Goal: Task Accomplishment & Management: Use online tool/utility

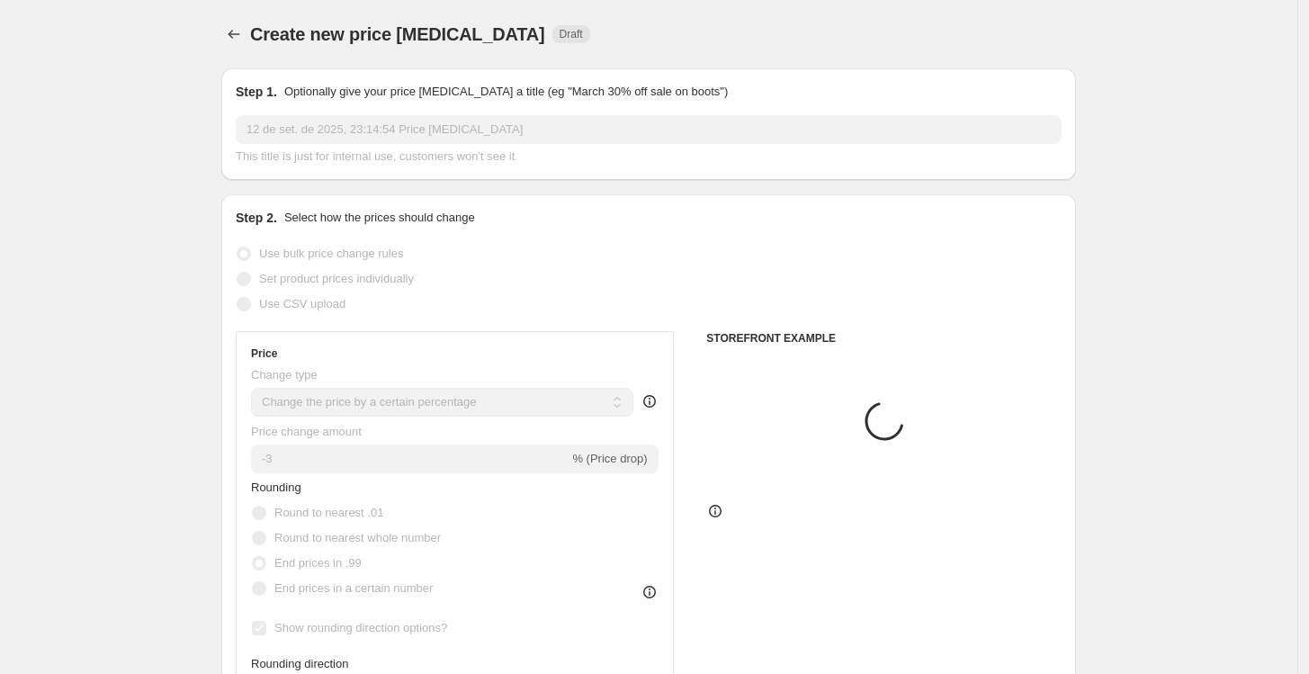
select select "percentage"
select select "no_change"
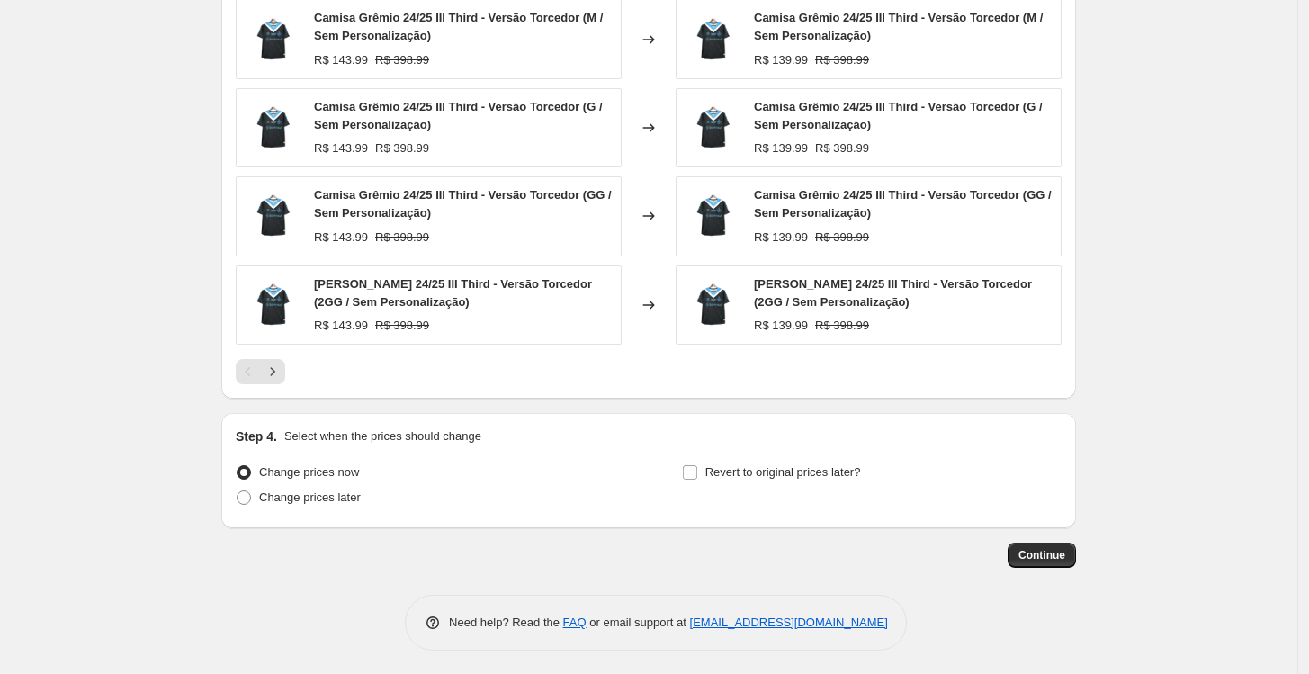
scroll to position [1319, 0]
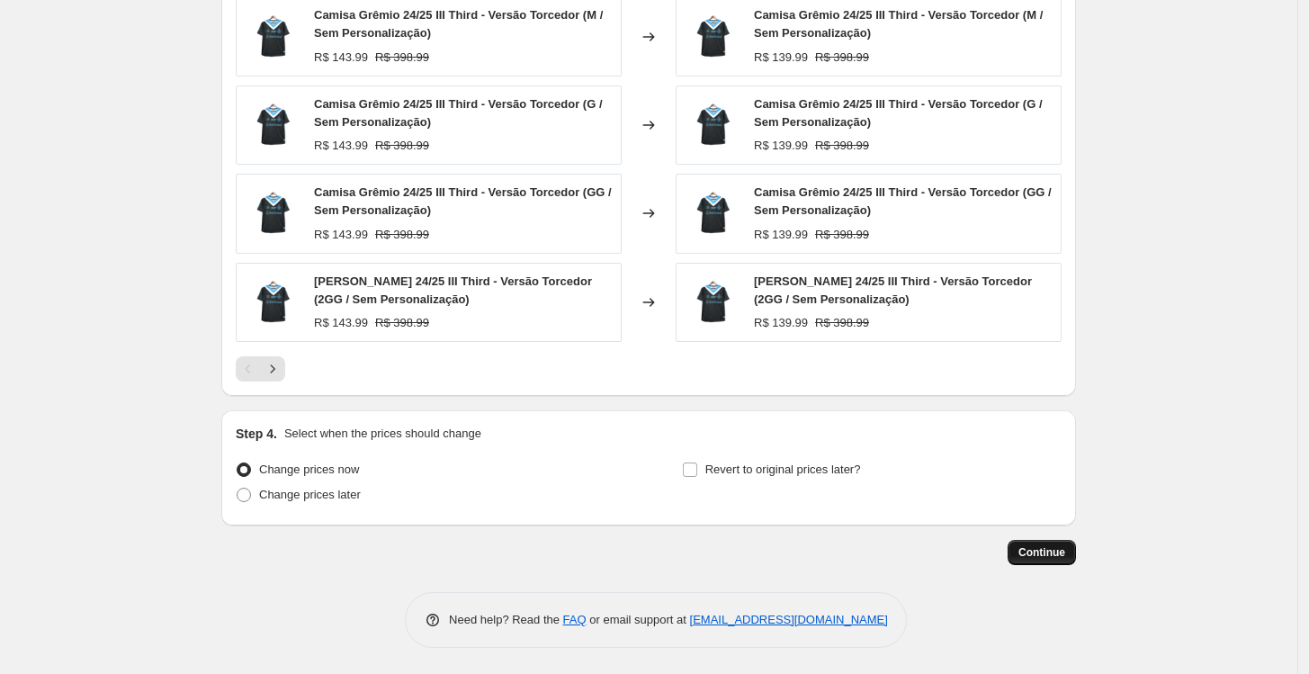
click at [1035, 548] on span "Continue" at bounding box center [1042, 552] width 47 height 14
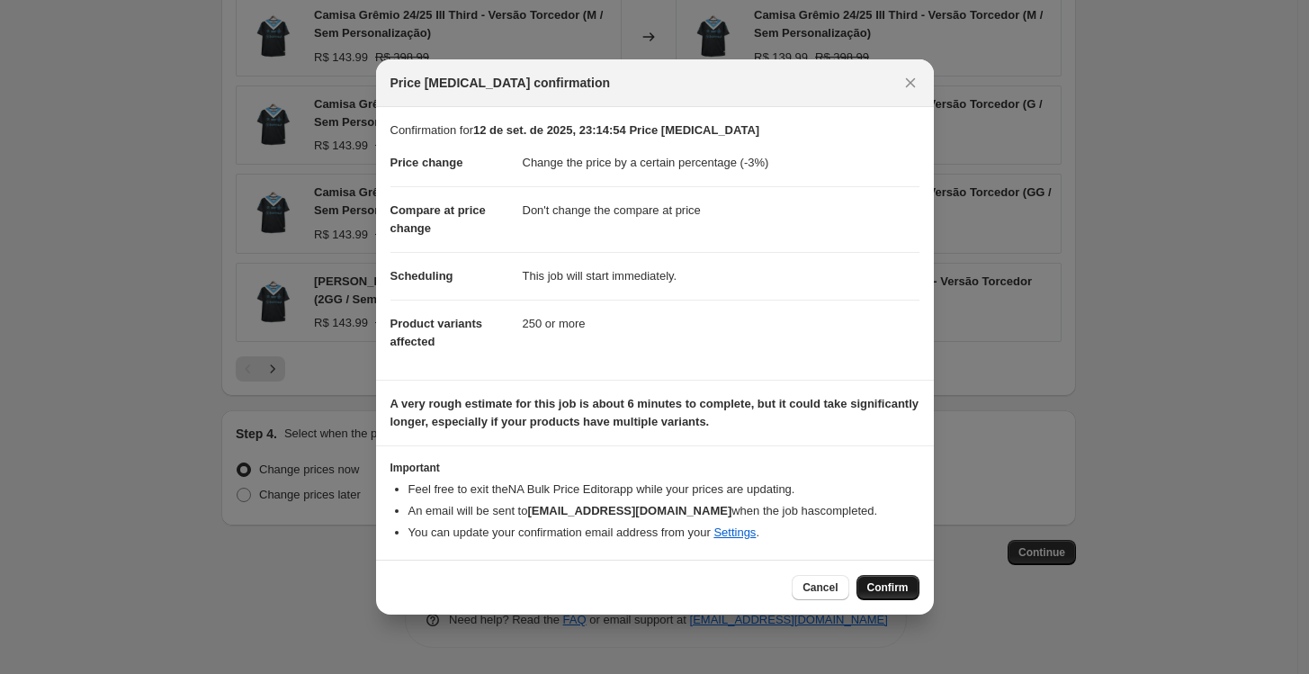
click at [907, 587] on span "Confirm" at bounding box center [888, 587] width 41 height 14
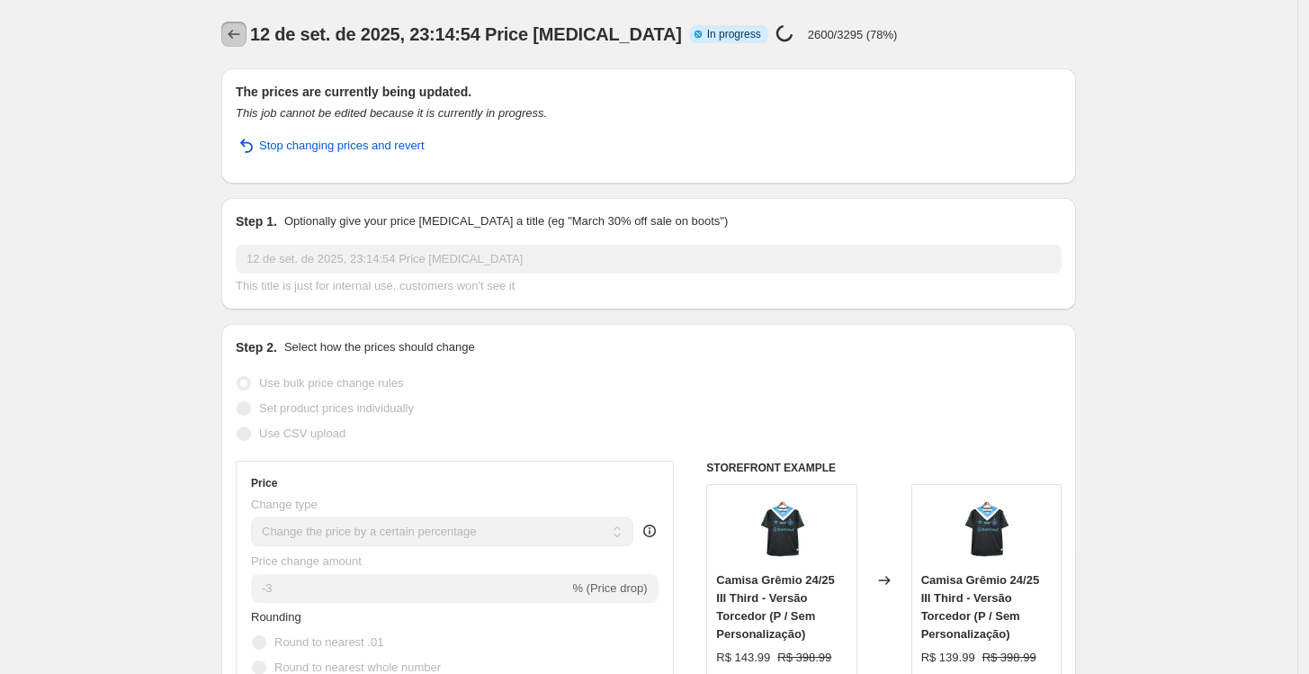
click at [241, 38] on icon "Price change jobs" at bounding box center [234, 34] width 18 height 18
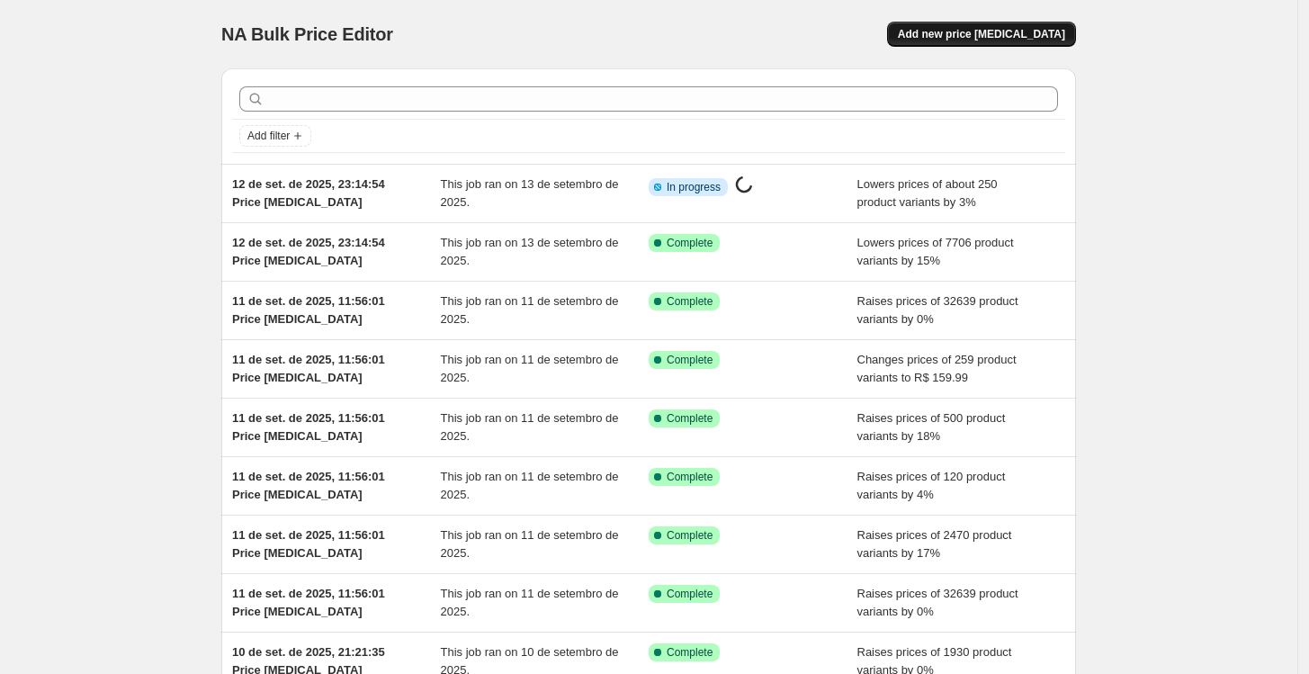
click at [1018, 32] on span "Add new price [MEDICAL_DATA]" at bounding box center [981, 34] width 167 height 14
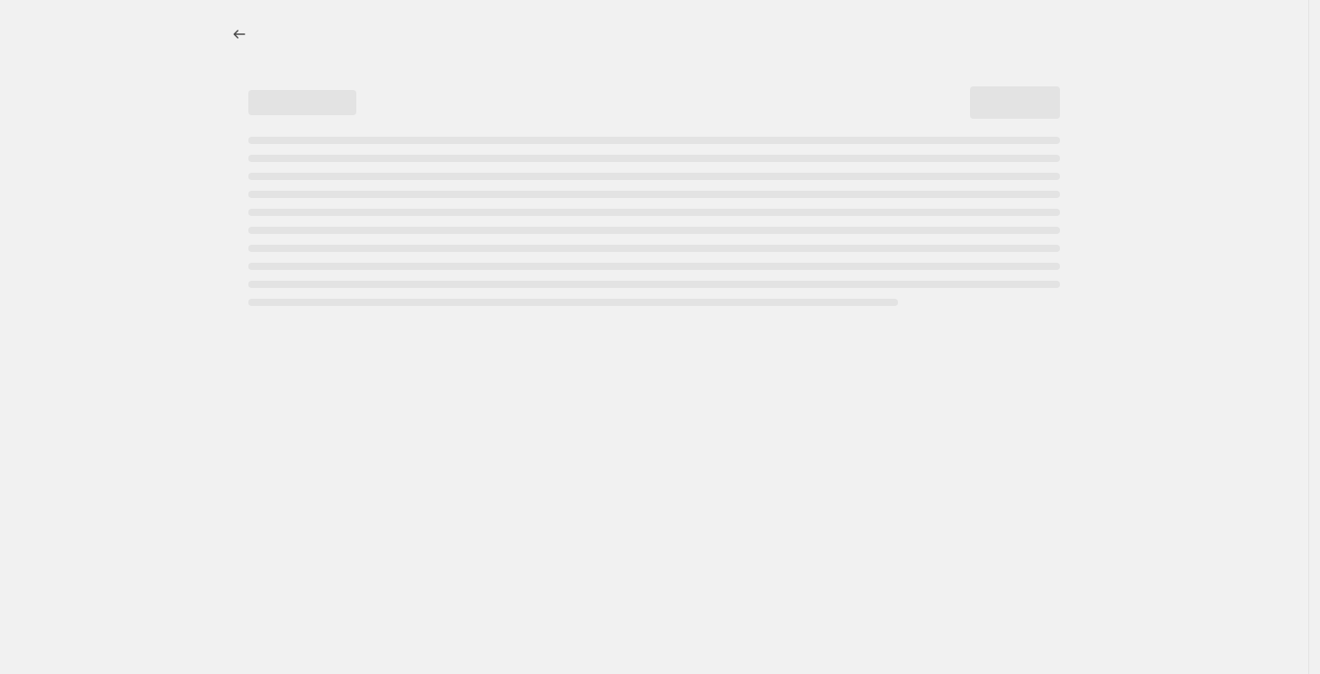
select select "percentage"
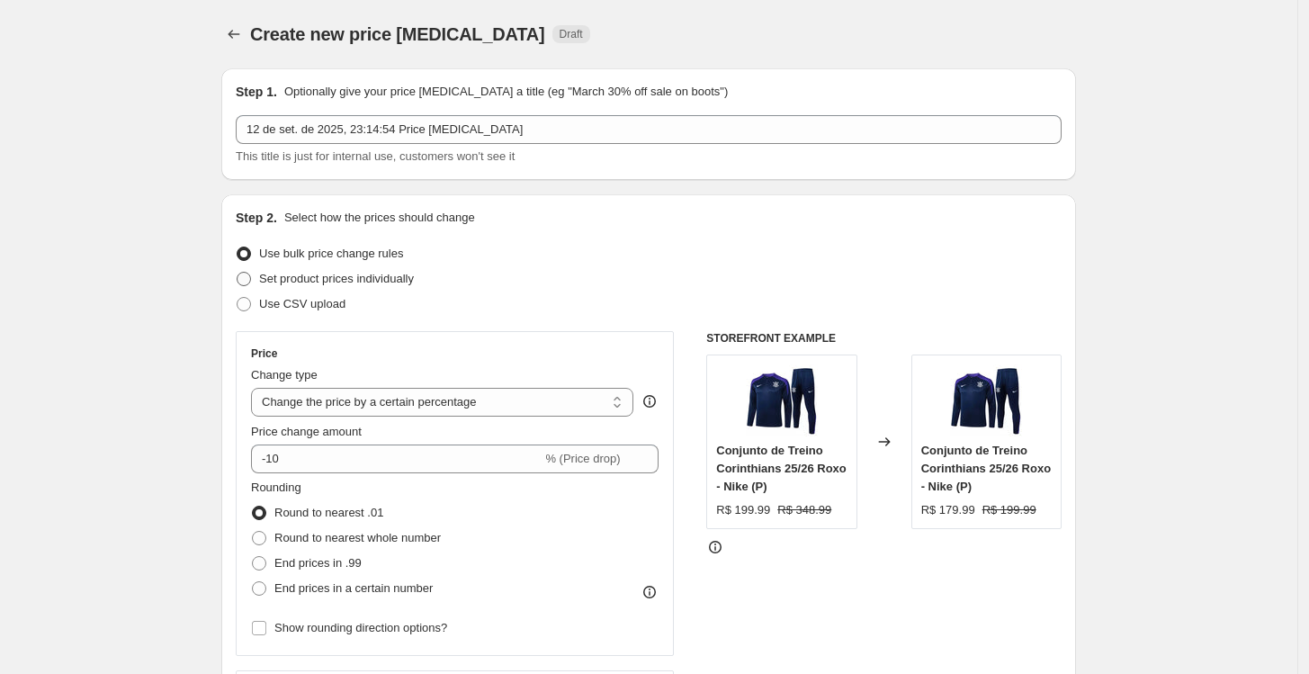
click at [343, 285] on span "Set product prices individually" at bounding box center [336, 278] width 155 height 13
click at [238, 273] on input "Set product prices individually" at bounding box center [237, 272] width 1 height 1
radio input "true"
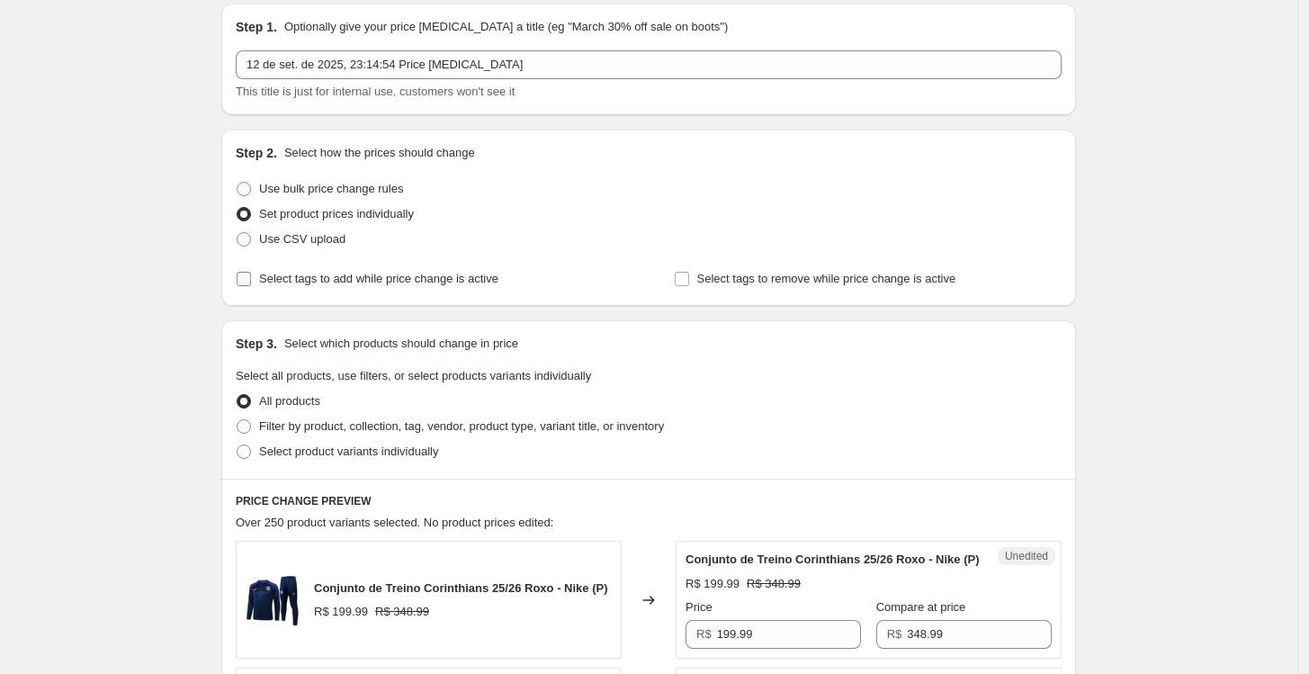
scroll to position [100, 0]
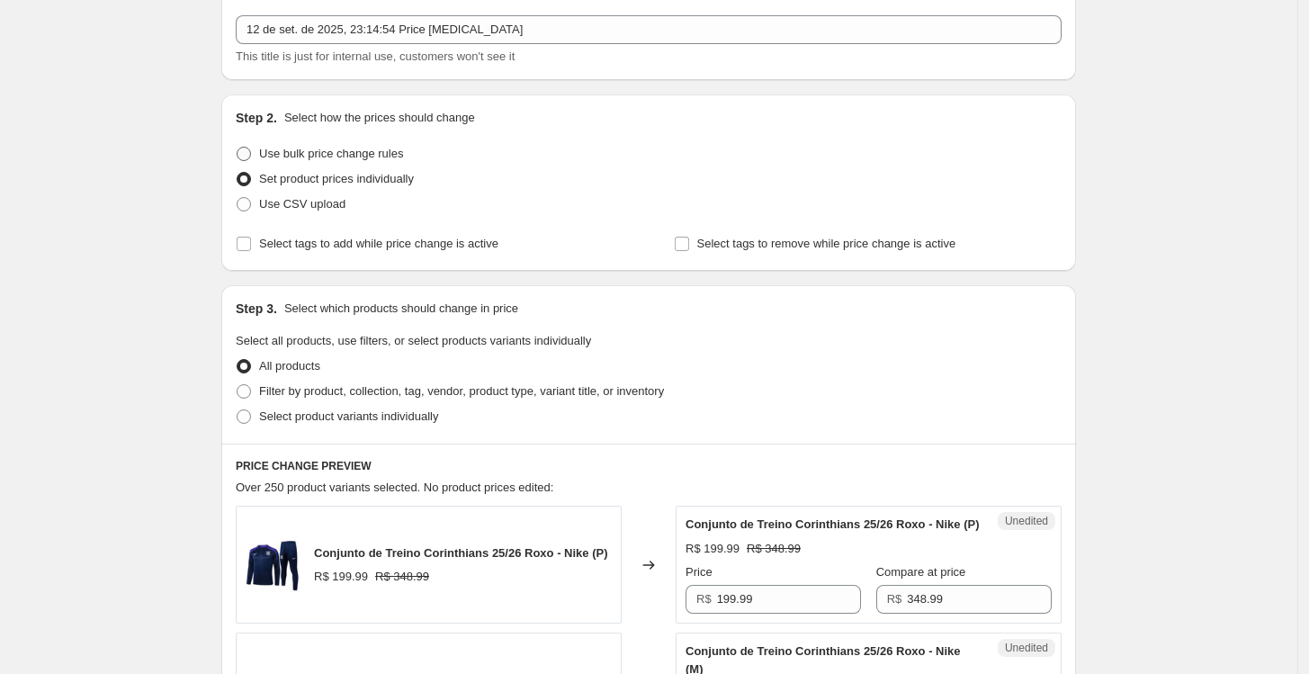
click at [283, 157] on span "Use bulk price change rules" at bounding box center [331, 153] width 144 height 13
click at [238, 148] on input "Use bulk price change rules" at bounding box center [237, 147] width 1 height 1
radio input "true"
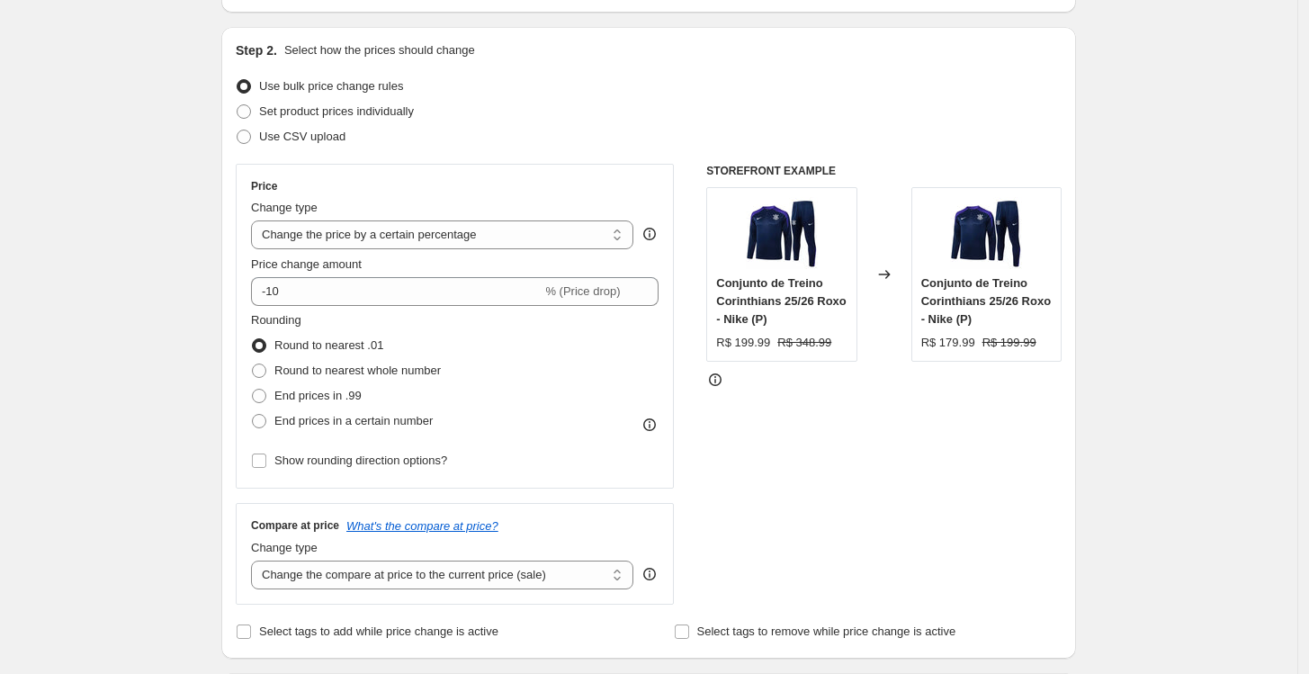
scroll to position [200, 0]
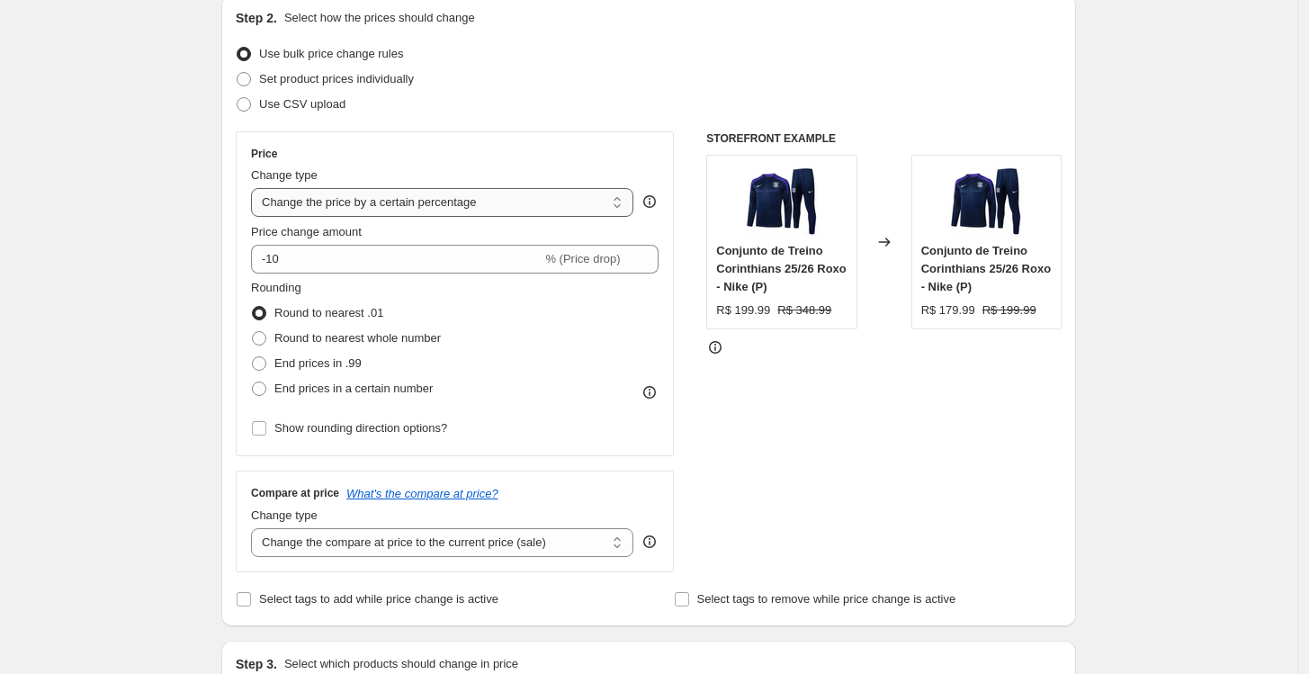
click at [482, 207] on select "Change the price to a certain amount Change the price by a certain amount Chang…" at bounding box center [442, 202] width 382 height 29
select select "by"
click at [256, 188] on select "Change the price to a certain amount Change the price by a certain amount Chang…" at bounding box center [442, 202] width 382 height 29
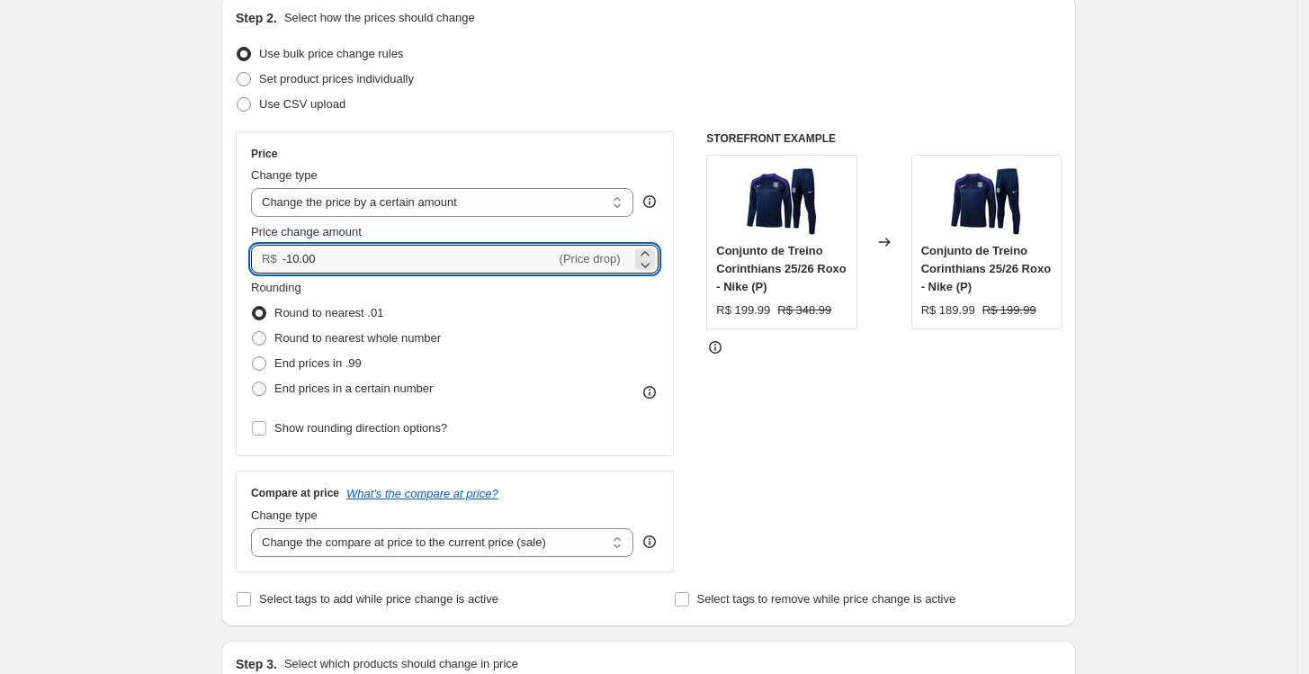
drag, startPoint x: 441, startPoint y: 264, endPoint x: 265, endPoint y: 256, distance: 176.6
click at [265, 256] on div "R$ -10.00 (Price drop)" at bounding box center [455, 259] width 408 height 29
type input "139.99"
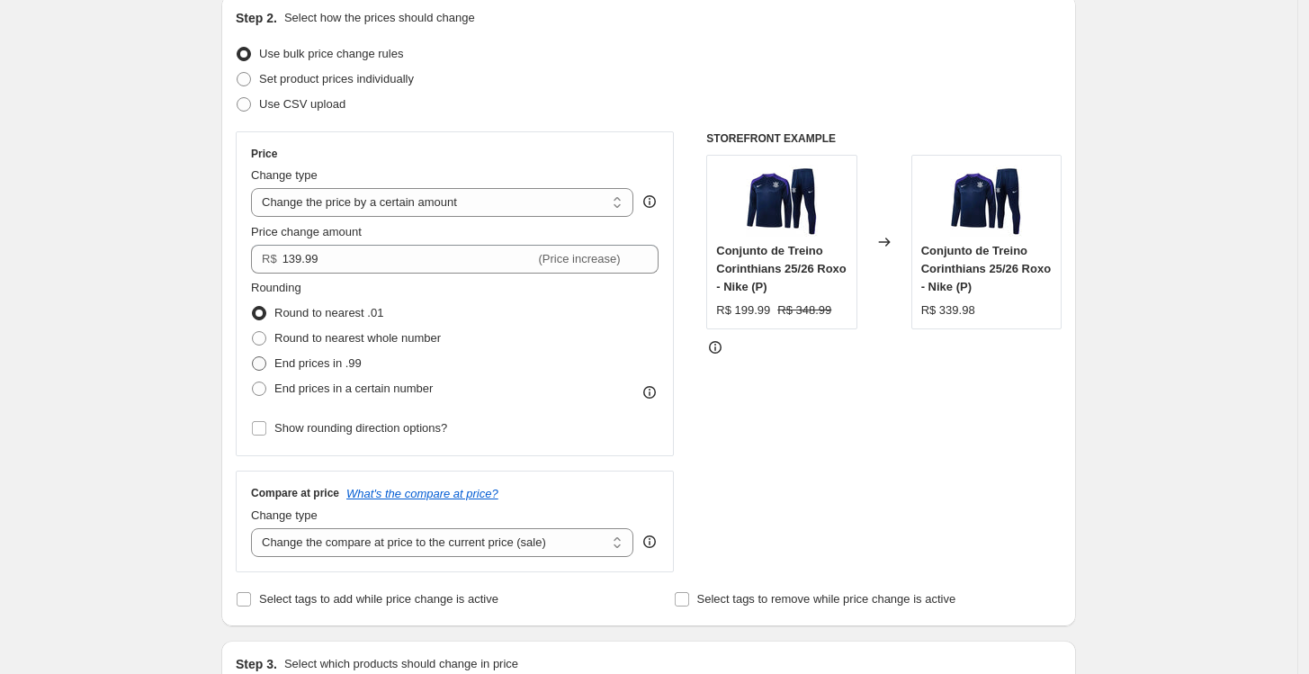
click at [298, 372] on span "End prices in .99" at bounding box center [317, 364] width 87 height 18
click at [253, 357] on input "End prices in .99" at bounding box center [252, 356] width 1 height 1
radio input "true"
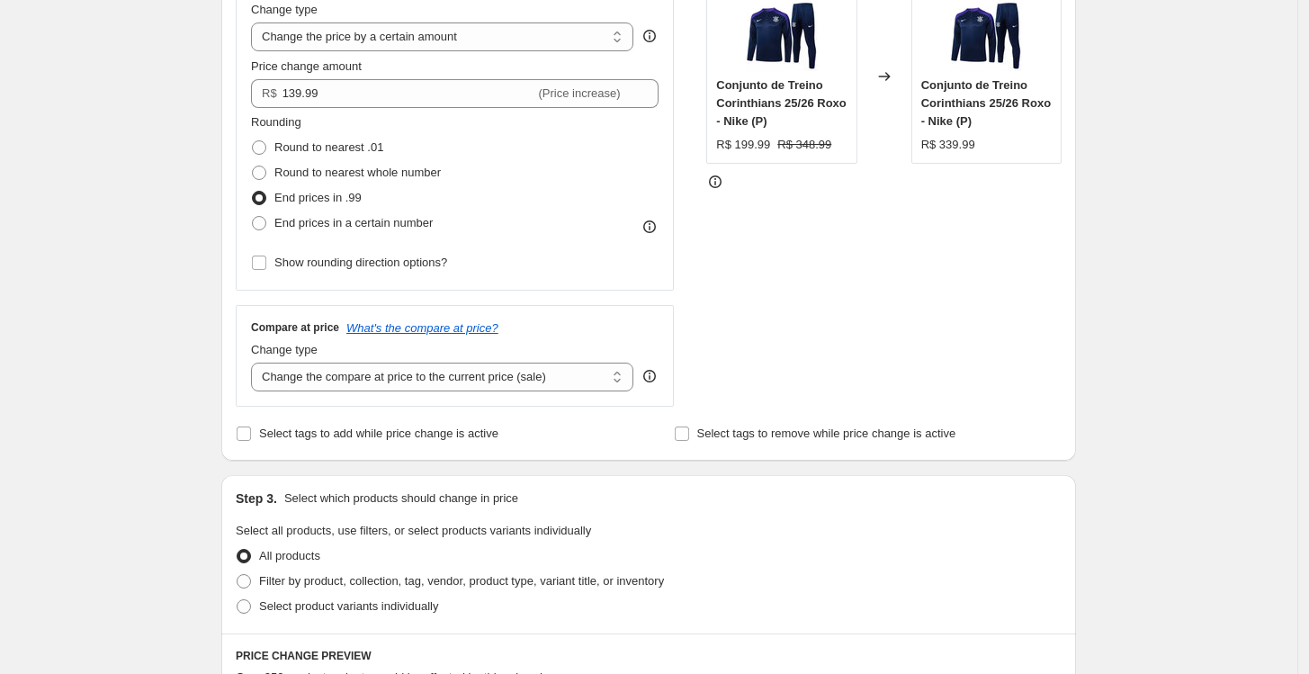
scroll to position [400, 0]
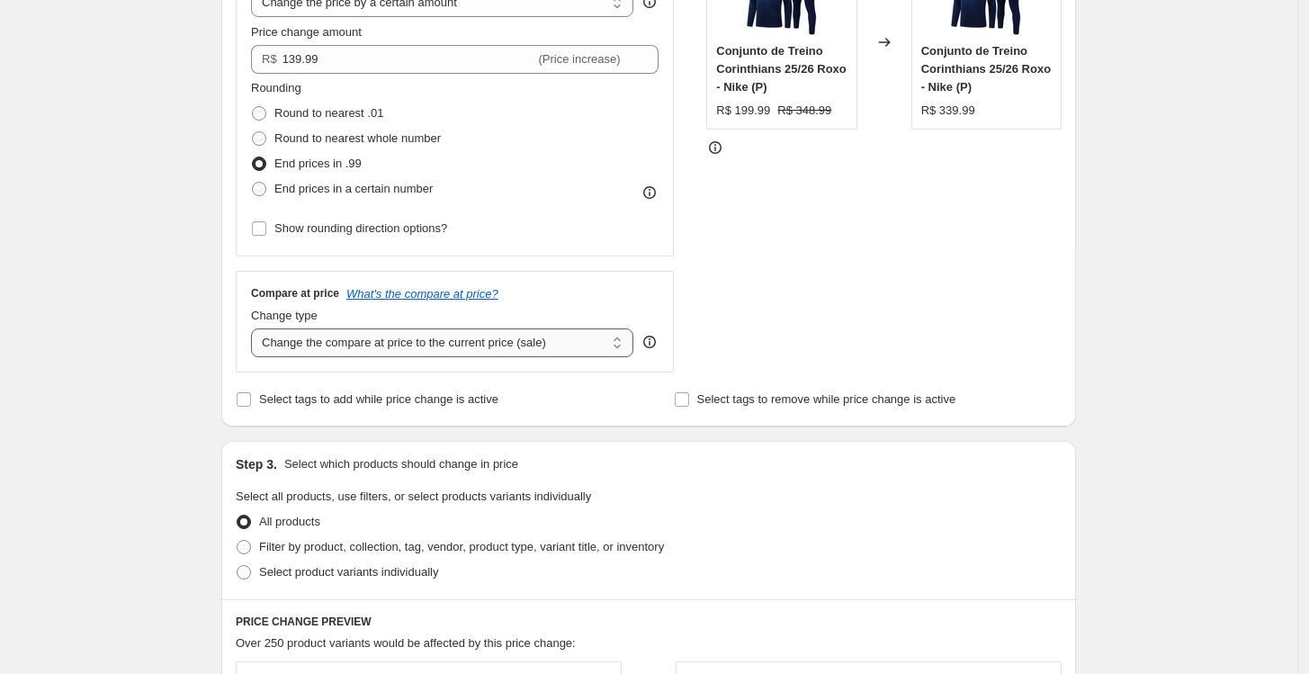
click at [336, 336] on select "Change the compare at price to the current price (sale) Change the compare at p…" at bounding box center [442, 342] width 382 height 29
select select "no_change"
click at [256, 328] on select "Change the compare at price to the current price (sale) Change the compare at p…" at bounding box center [442, 342] width 382 height 29
click at [326, 227] on span "Show rounding direction options?" at bounding box center [360, 227] width 173 height 13
click at [266, 227] on input "Show rounding direction options?" at bounding box center [259, 228] width 14 height 14
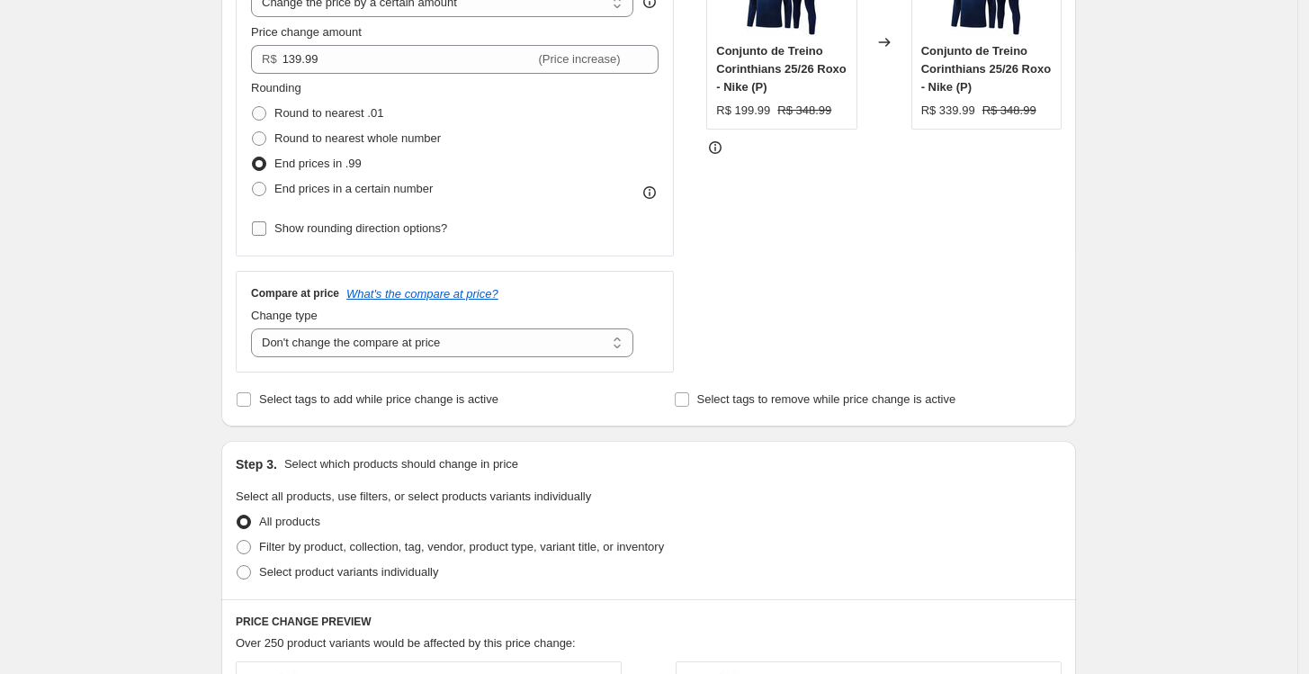
checkbox input "true"
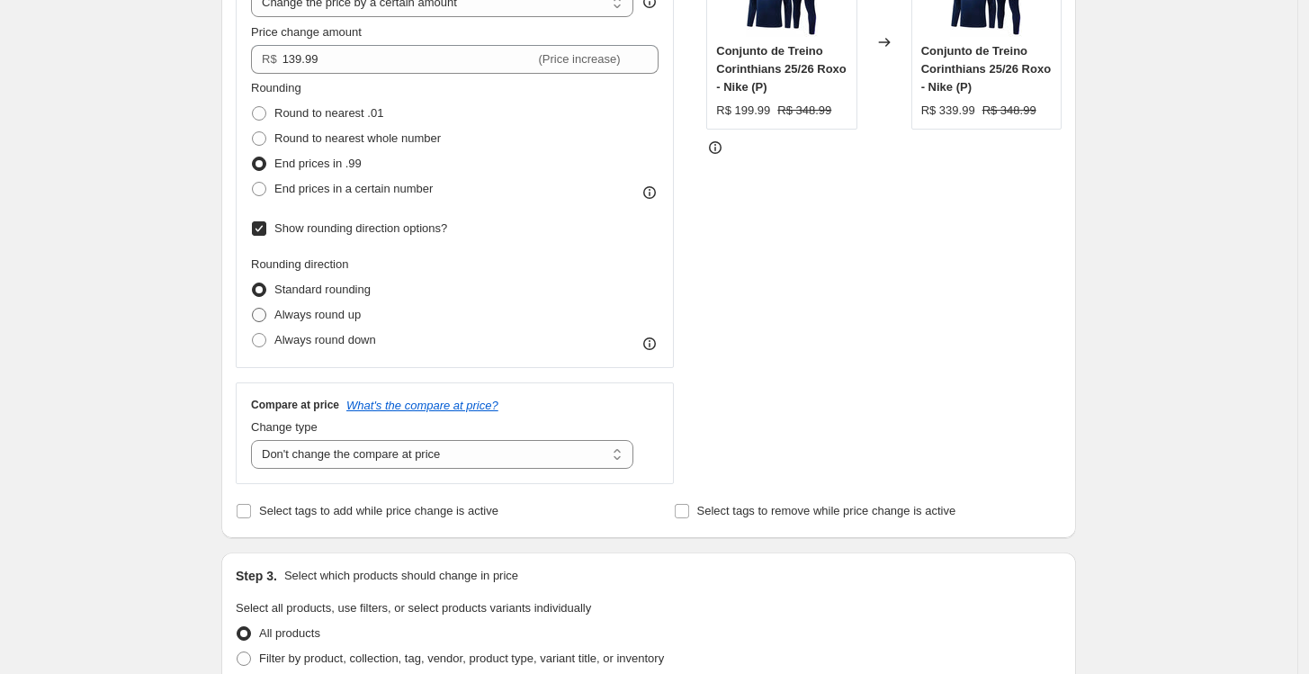
click at [328, 315] on span "Always round up" at bounding box center [317, 314] width 86 height 13
click at [253, 309] on input "Always round up" at bounding box center [252, 308] width 1 height 1
radio input "true"
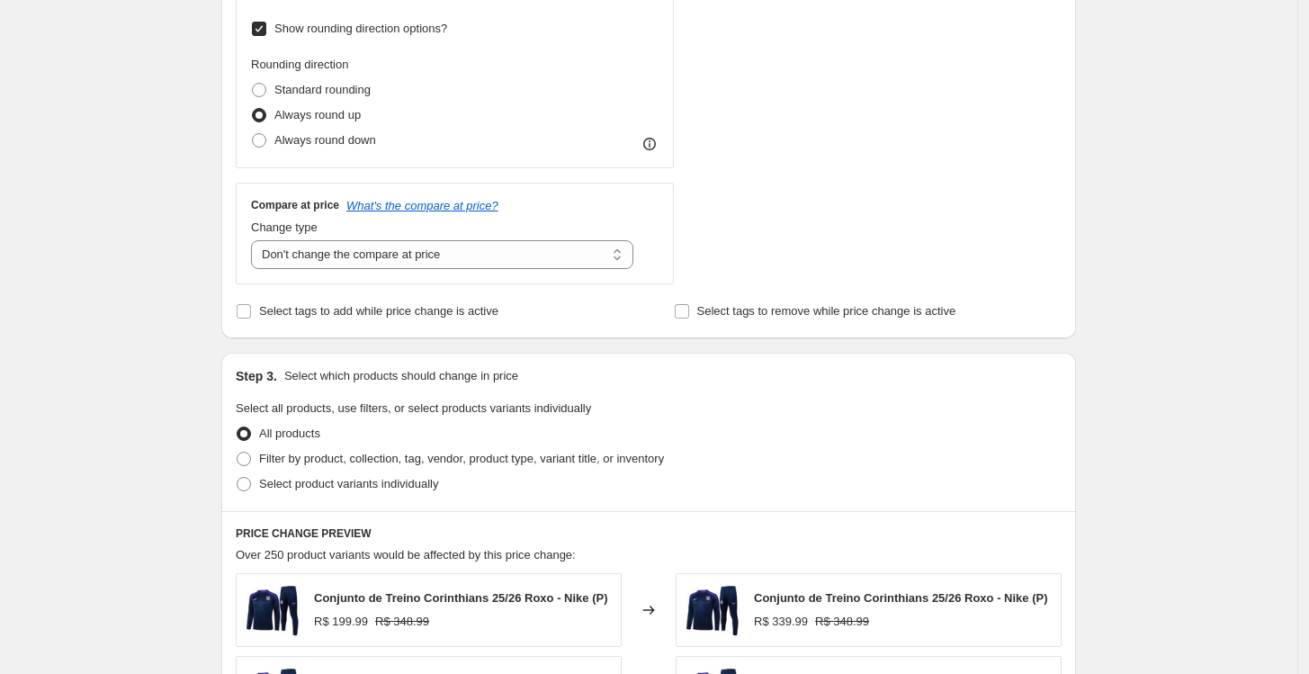
scroll to position [799, 0]
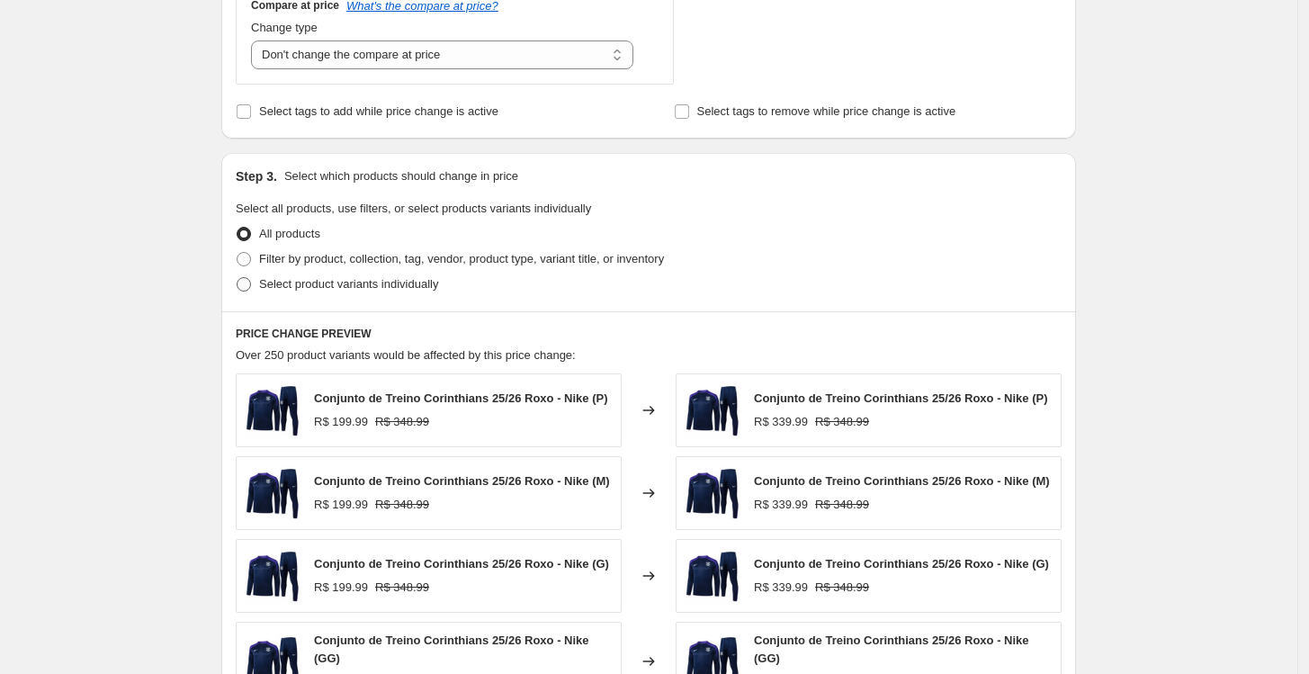
click at [328, 279] on span "Select product variants individually" at bounding box center [348, 283] width 179 height 13
click at [238, 278] on input "Select product variants individually" at bounding box center [237, 277] width 1 height 1
radio input "true"
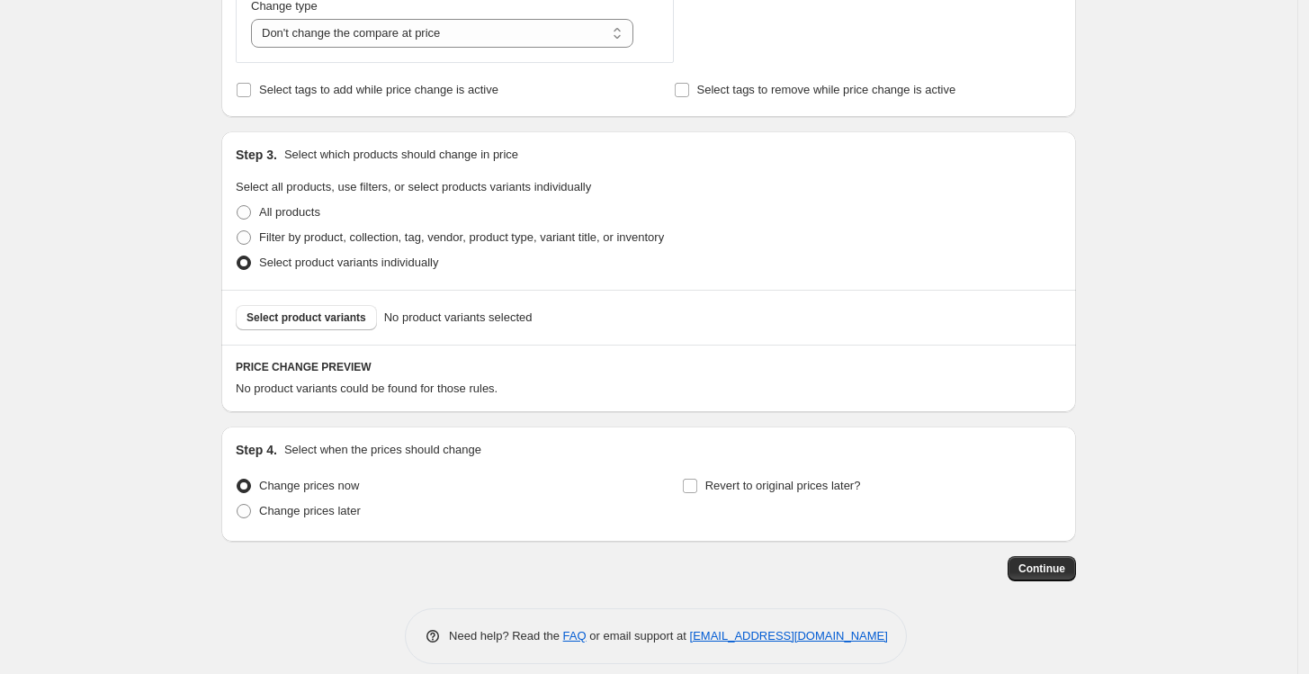
scroll to position [838, 0]
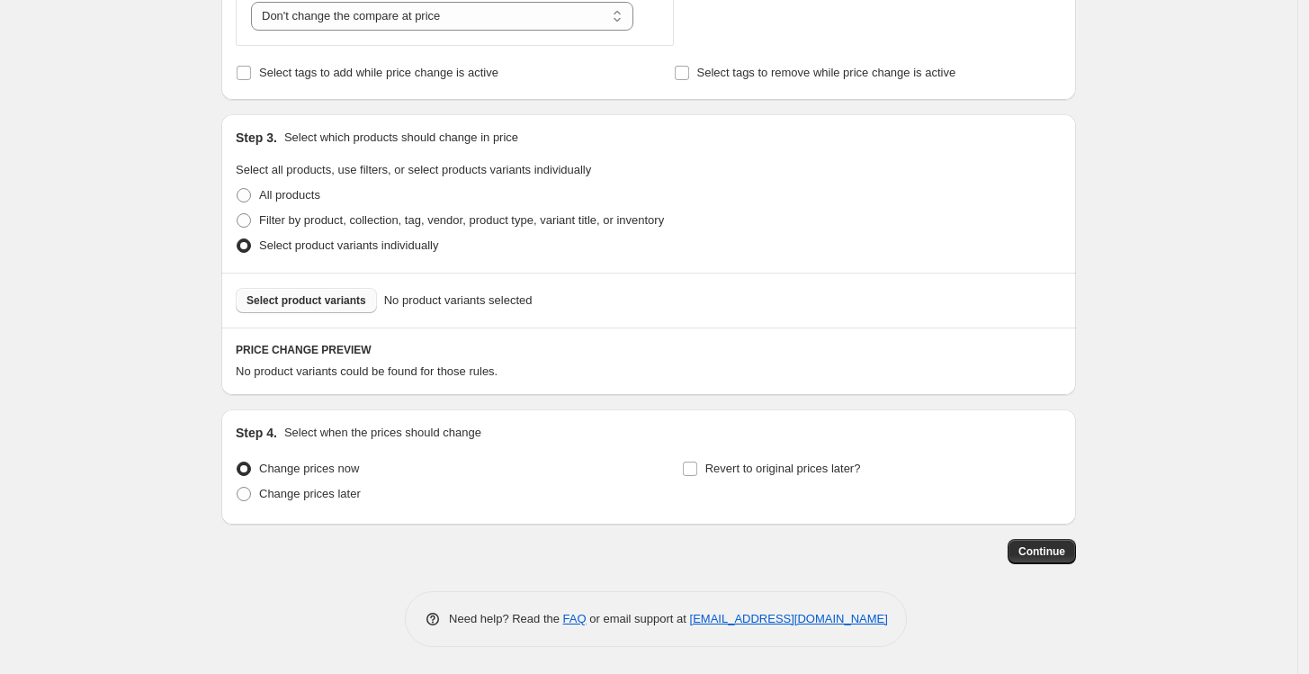
click at [340, 308] on button "Select product variants" at bounding box center [306, 300] width 141 height 25
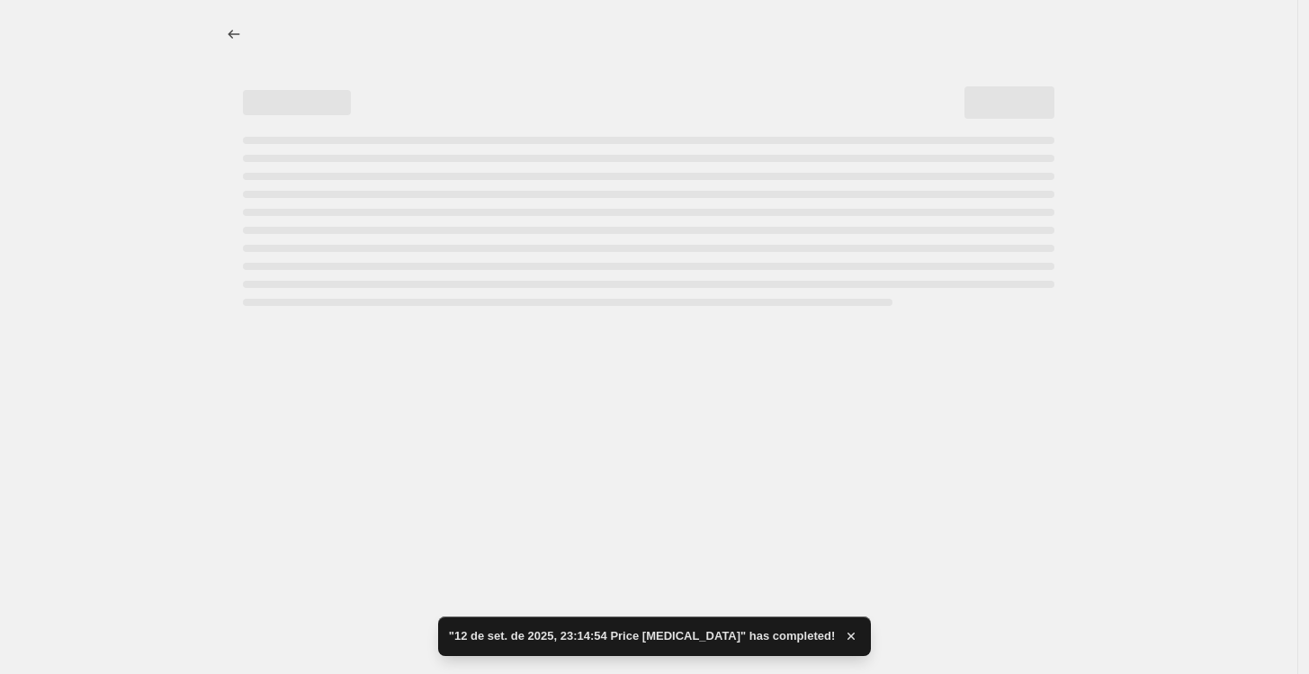
scroll to position [0, 0]
select select "by"
select select "no_change"
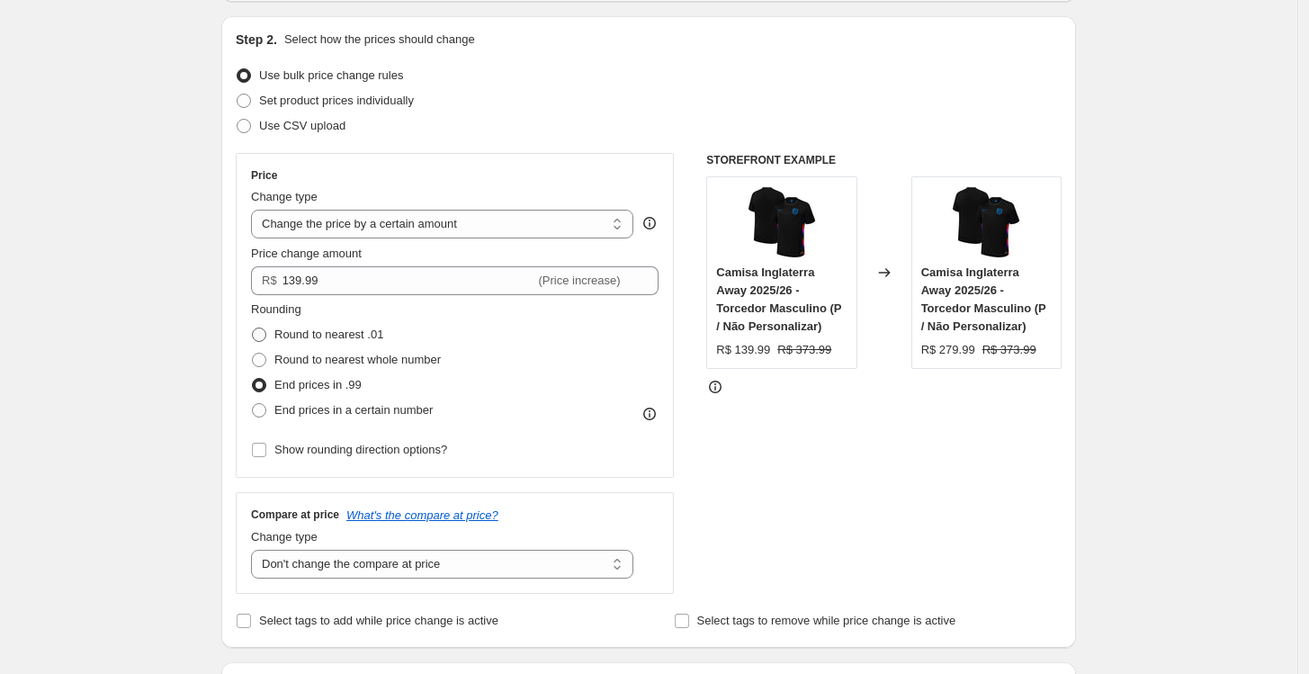
scroll to position [200, 0]
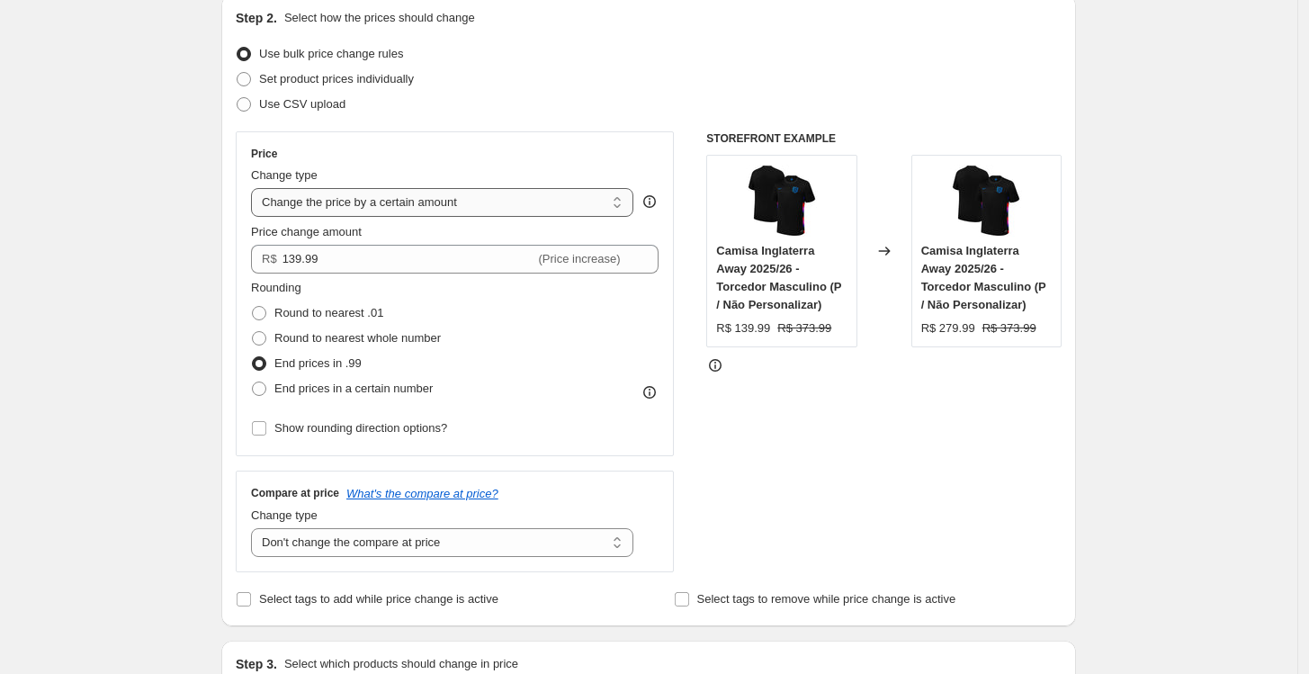
click at [341, 211] on select "Change the price to a certain amount Change the price by a certain amount Chang…" at bounding box center [442, 202] width 382 height 29
select select "percentage"
click at [256, 188] on select "Change the price to a certain amount Change the price by a certain amount Chang…" at bounding box center [442, 202] width 382 height 29
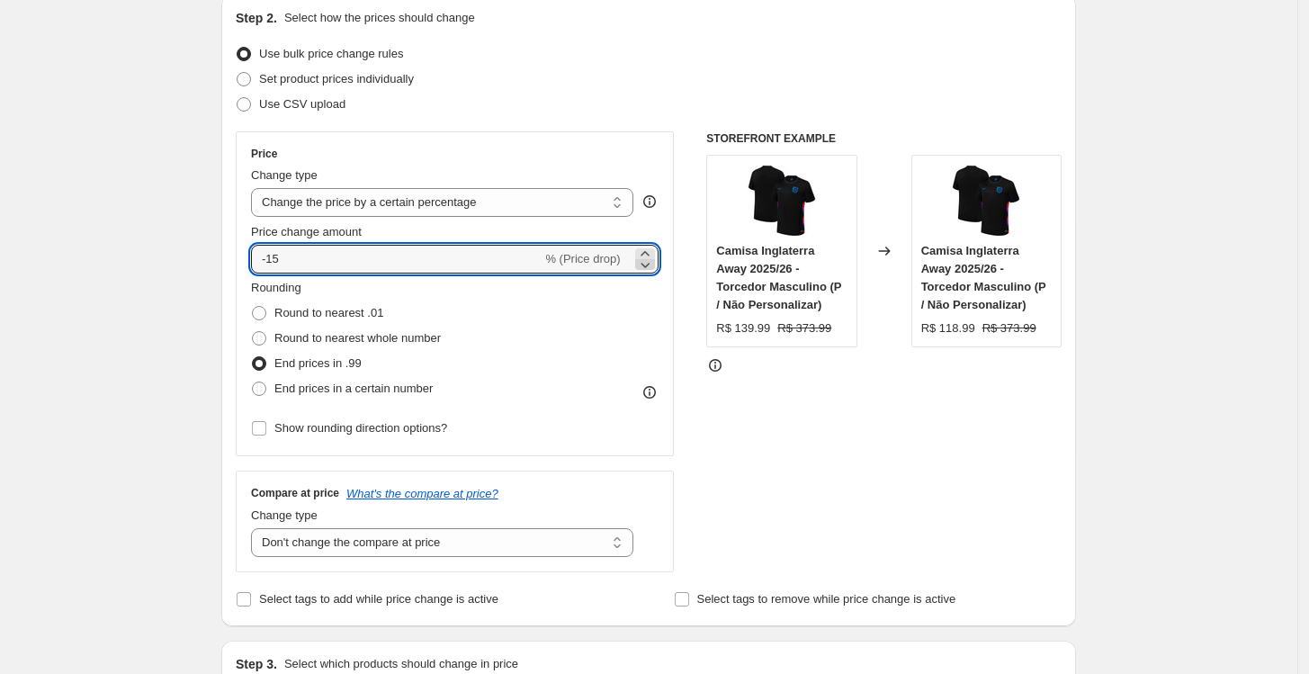
click at [648, 256] on icon at bounding box center [645, 265] width 18 height 18
drag, startPoint x: 384, startPoint y: 269, endPoint x: 204, endPoint y: 262, distance: 180.1
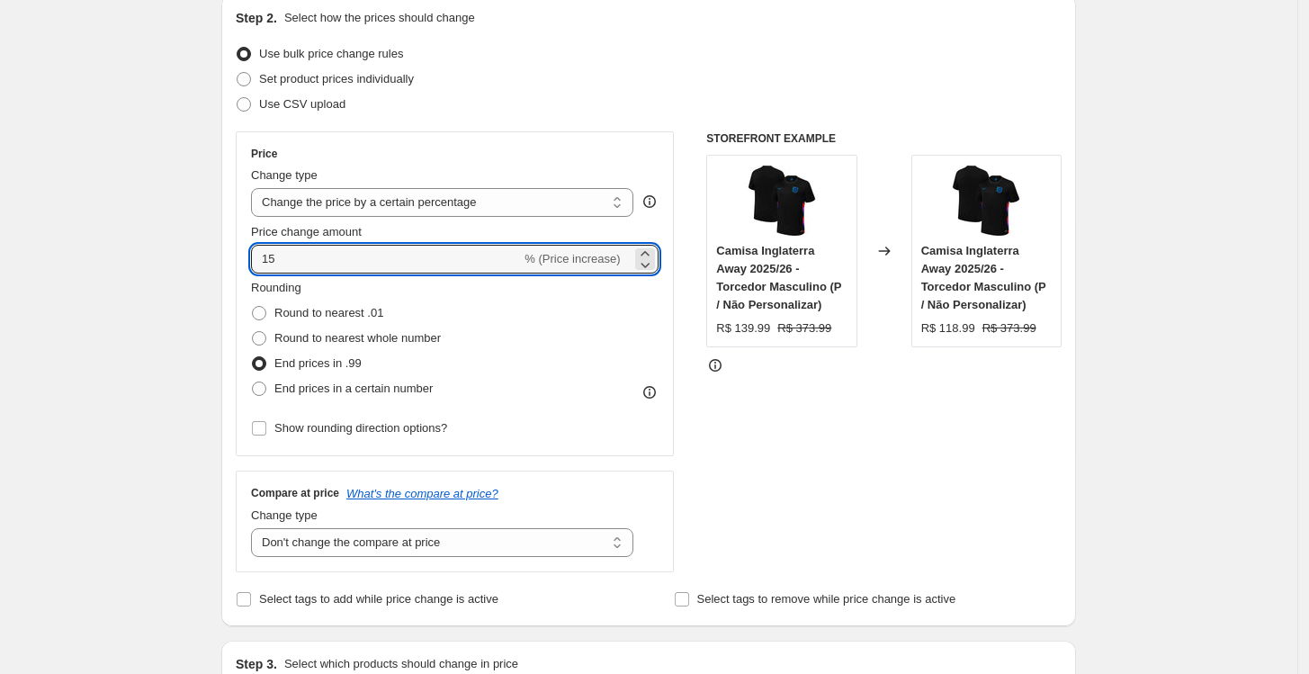
type input "15"
click at [824, 464] on div "STOREFRONT EXAMPLE Camisa Inglaterra Away 2025/26 - Torcedor Masculino (P / Não…" at bounding box center [883, 351] width 355 height 441
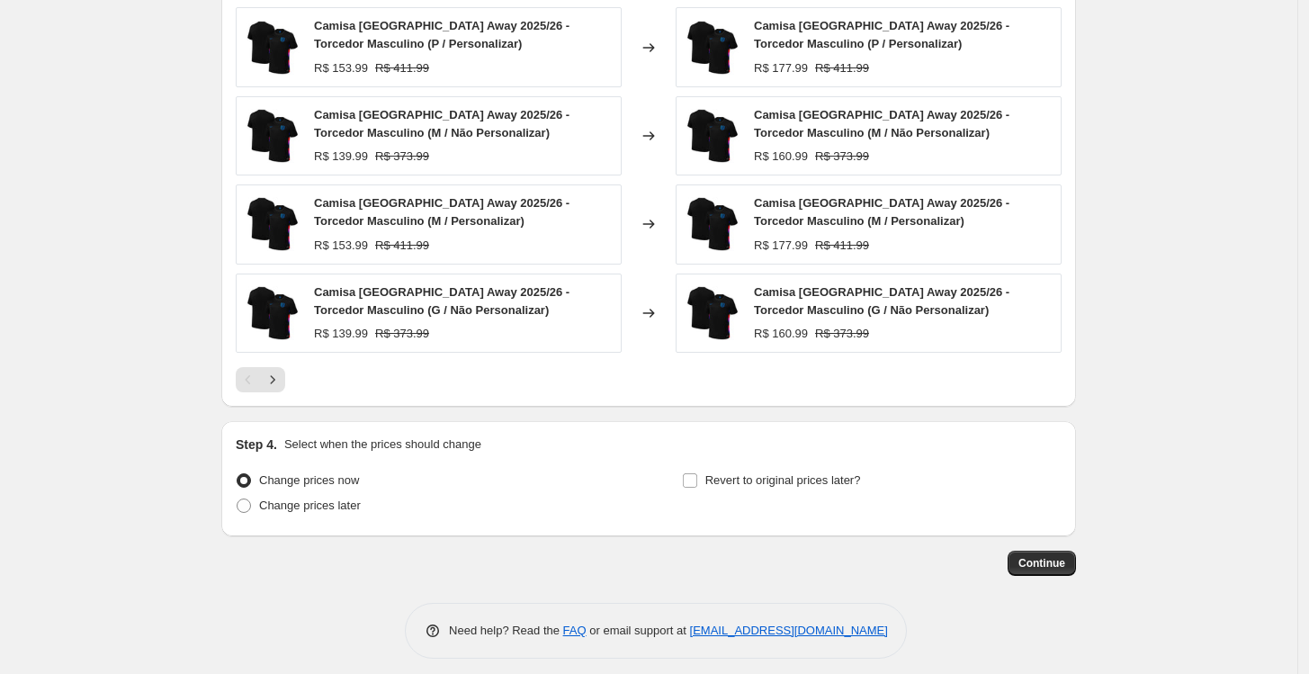
scroll to position [1200, 0]
